Goal: Check status: Check status

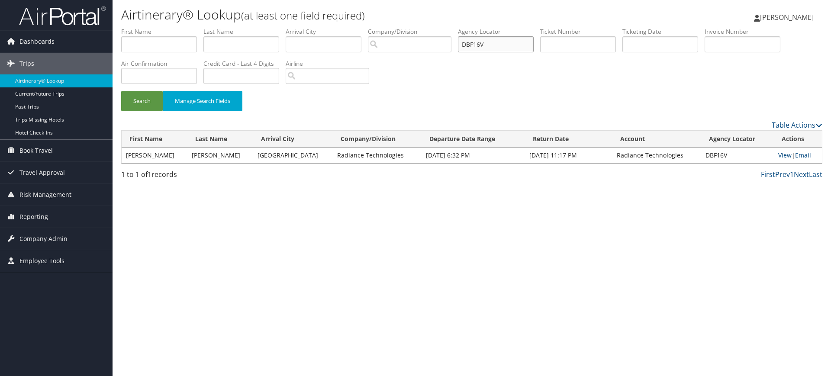
click at [501, 47] on input "DBF16V" at bounding box center [496, 44] width 76 height 16
paste input "7WX"
type input "DBF7WX"
click at [129, 100] on button "Search" at bounding box center [142, 101] width 42 height 20
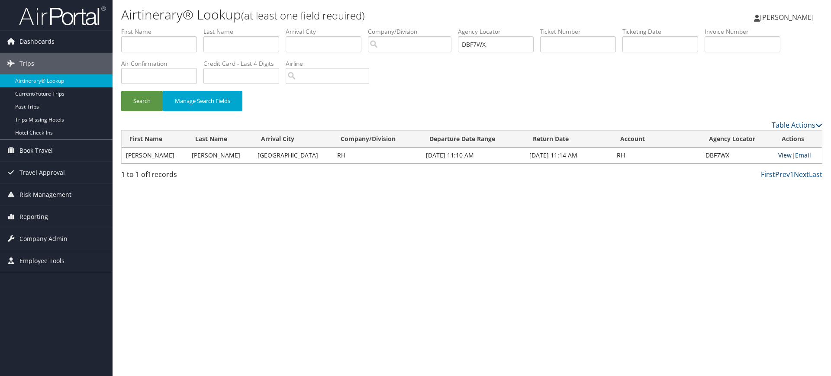
click at [778, 156] on link "View" at bounding box center [784, 155] width 13 height 8
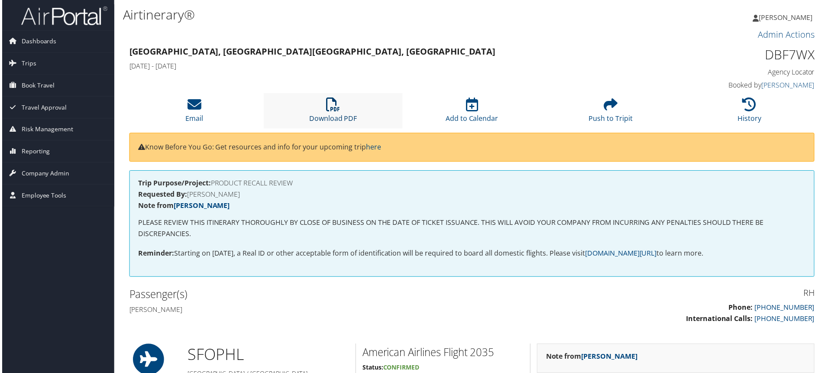
click at [334, 111] on icon at bounding box center [333, 105] width 14 height 14
